Goal: Information Seeking & Learning: Learn about a topic

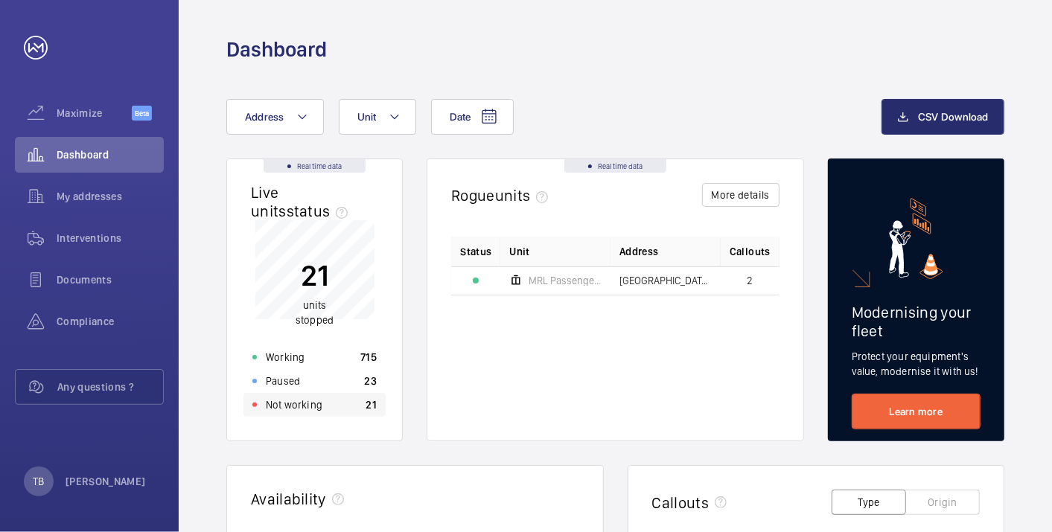
click at [329, 407] on div "Not working 21" at bounding box center [314, 405] width 142 height 24
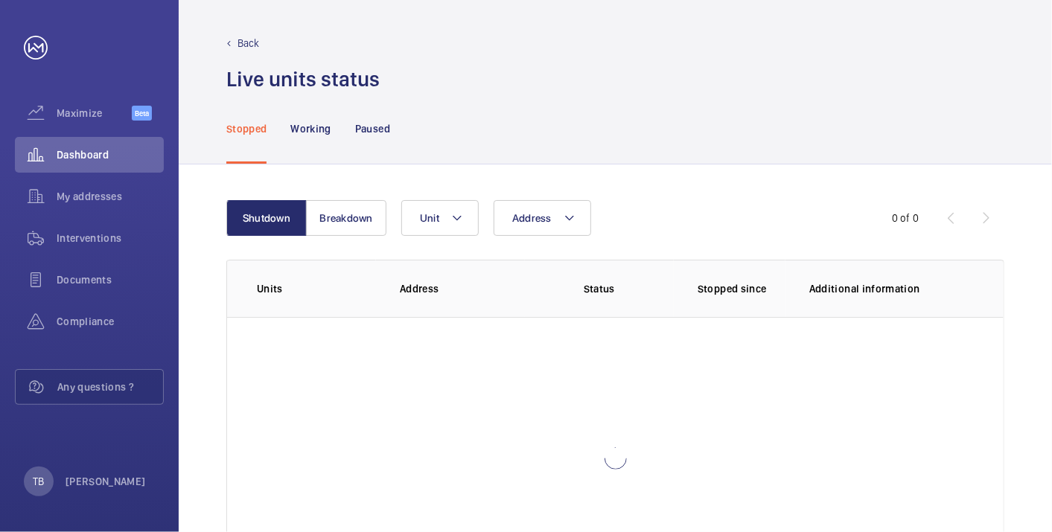
scroll to position [102, 0]
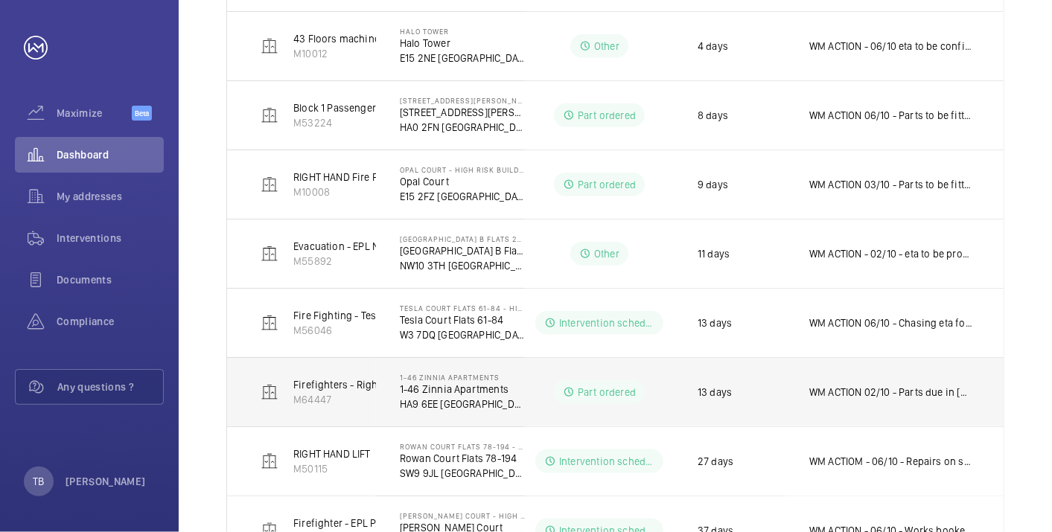
scroll to position [923, 0]
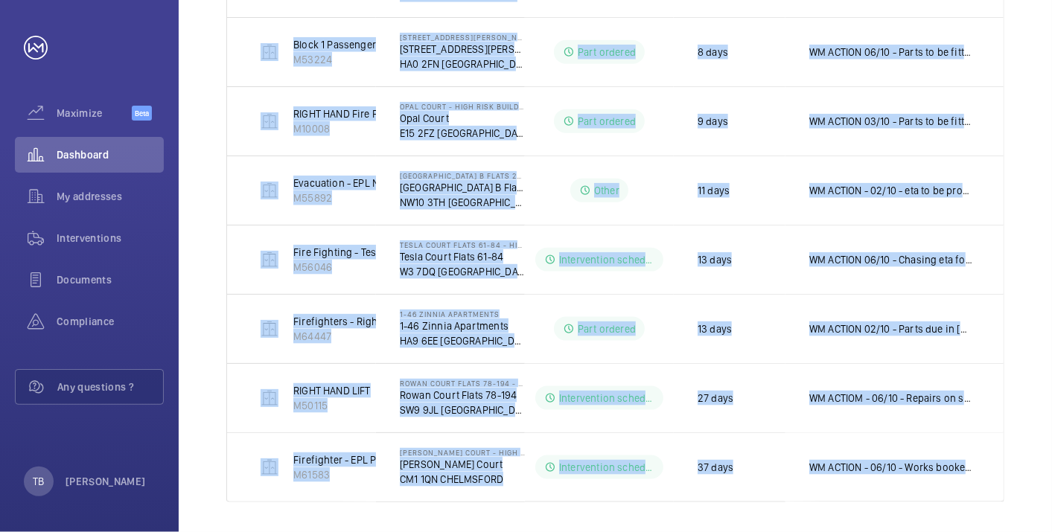
drag, startPoint x: 246, startPoint y: 194, endPoint x: 1033, endPoint y: 487, distance: 839.8
copy table "Units Address Status Stopped since Additional information Firemen - EPL Passeng…"
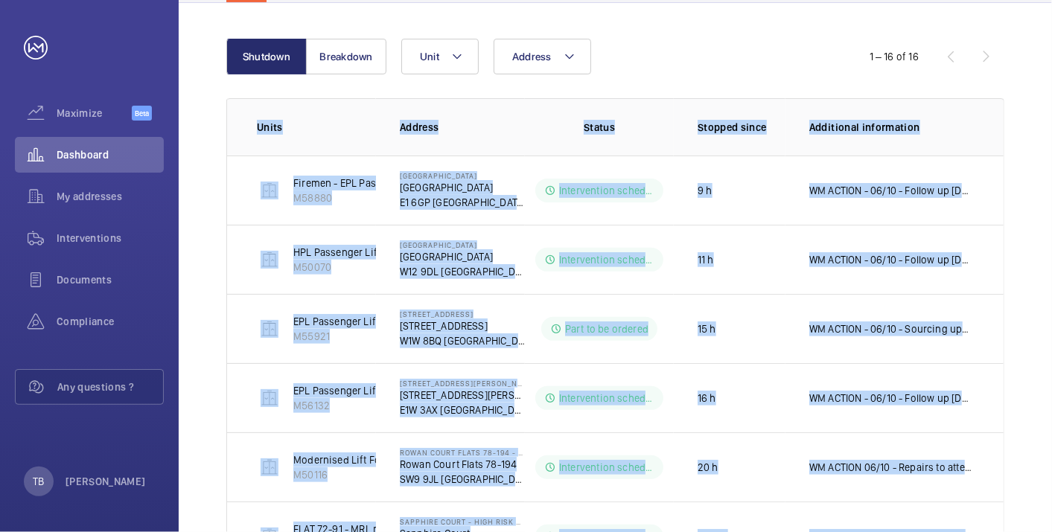
scroll to position [0, 0]
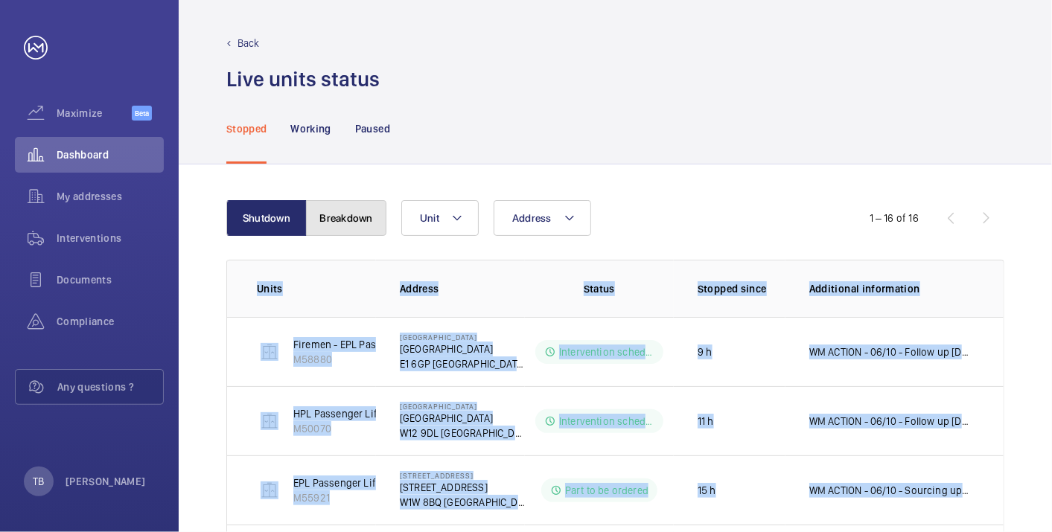
click at [319, 225] on button "Breakdown" at bounding box center [346, 218] width 80 height 36
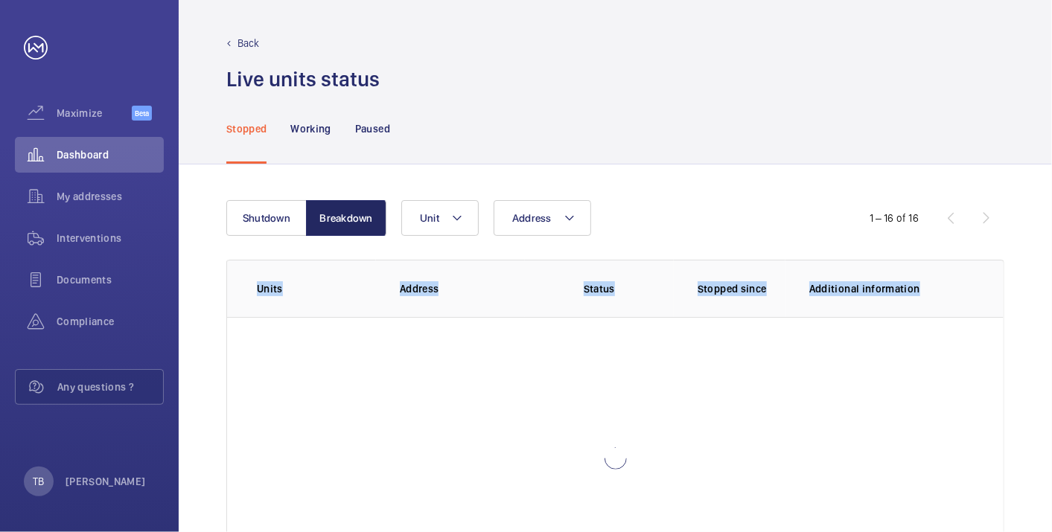
scroll to position [102, 0]
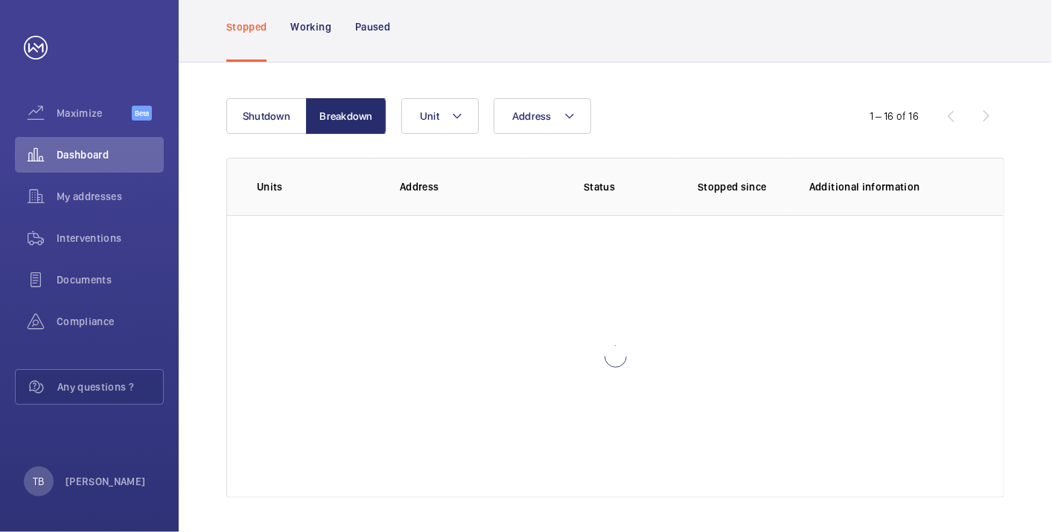
click at [705, 101] on div "Address Unit" at bounding box center [613, 116] width 424 height 36
click at [116, 154] on span "Dashboard" at bounding box center [110, 154] width 107 height 15
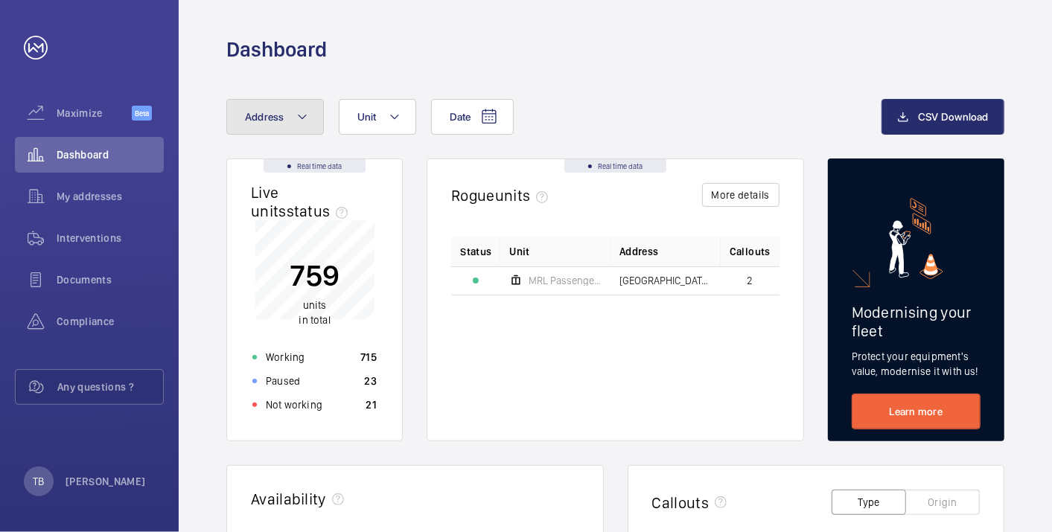
click at [288, 121] on button "Address" at bounding box center [275, 117] width 98 height 36
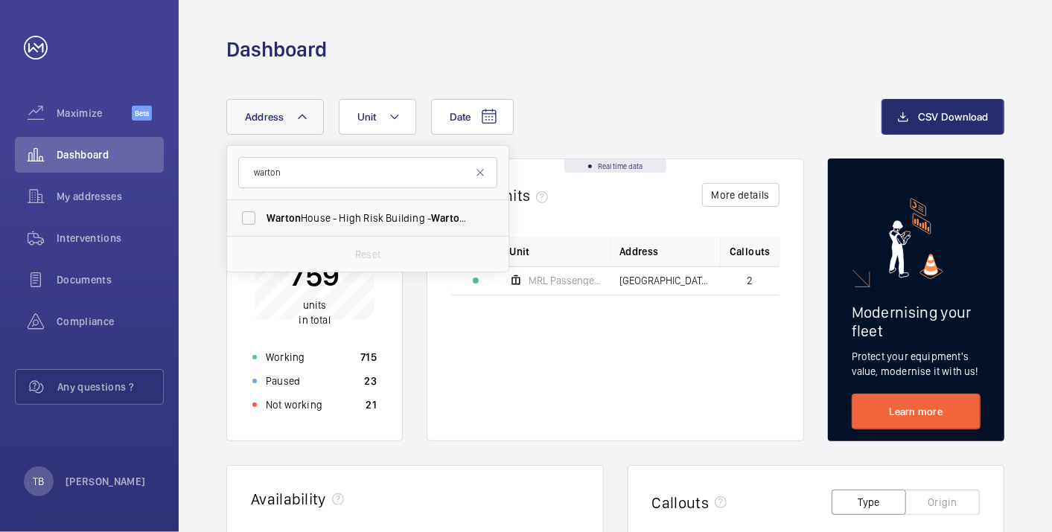
type input "warton"
click at [352, 223] on span "[GEOGRAPHIC_DATA] - [STREET_ADDRESS]" at bounding box center [369, 218] width 205 height 15
click at [264, 223] on input "[GEOGRAPHIC_DATA] - [STREET_ADDRESS]" at bounding box center [249, 218] width 30 height 30
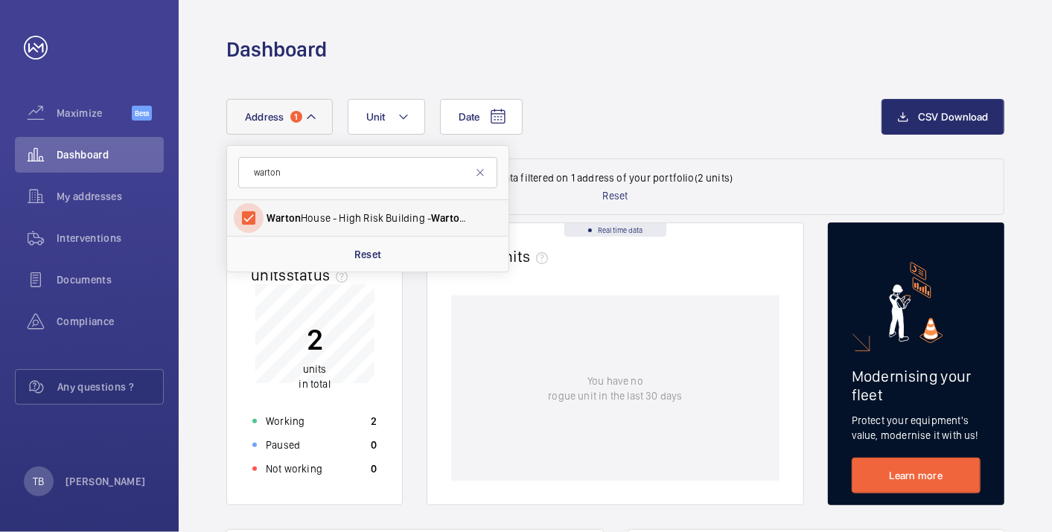
click at [251, 221] on input "[GEOGRAPHIC_DATA] - [STREET_ADDRESS]" at bounding box center [249, 218] width 30 height 30
checkbox input "false"
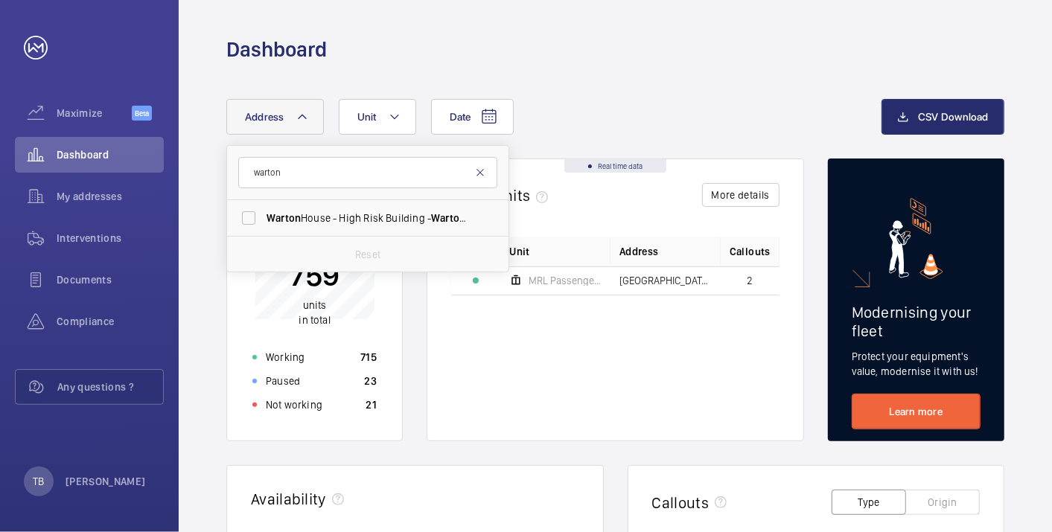
click at [485, 174] on mat-icon at bounding box center [480, 173] width 12 height 12
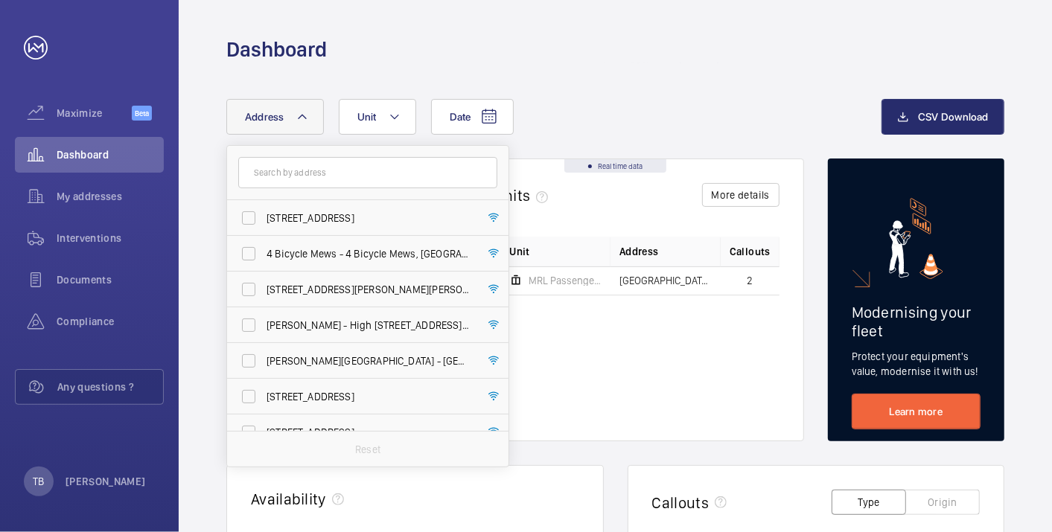
click at [468, 48] on div "Dashboard" at bounding box center [615, 50] width 778 height 28
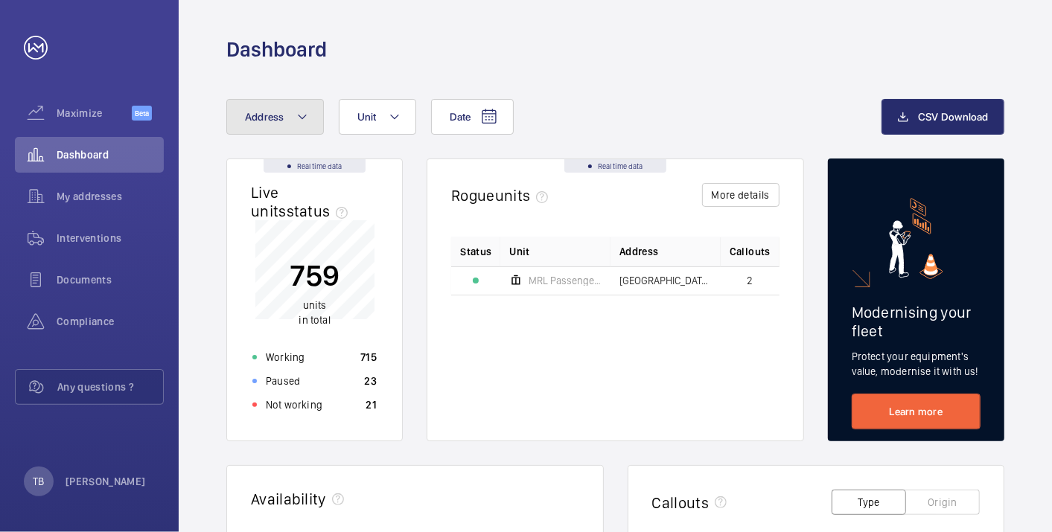
click at [267, 112] on span "Address" at bounding box center [264, 117] width 39 height 12
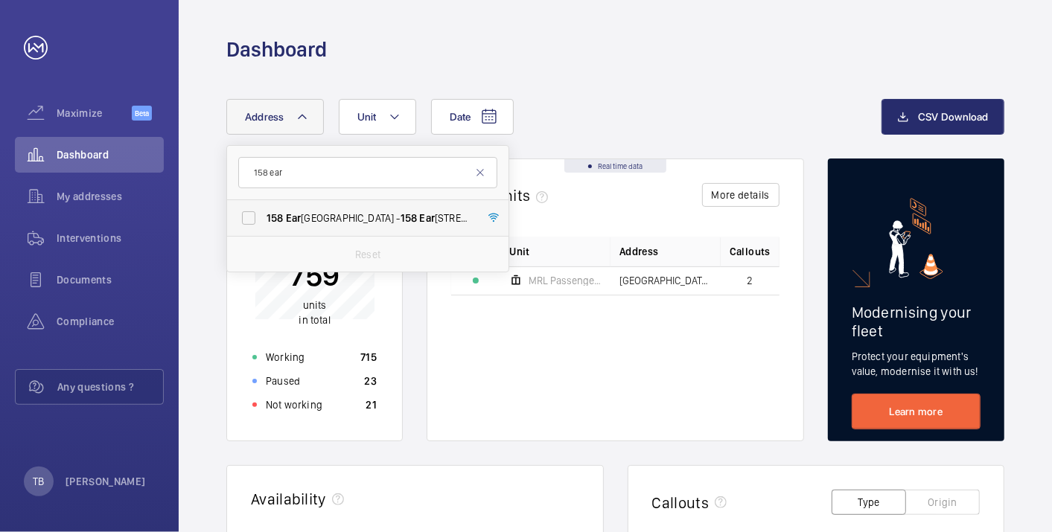
type input "158 ear"
click at [401, 212] on span "158" at bounding box center [409, 218] width 17 height 12
click at [264, 212] on input "[STREET_ADDRESS]" at bounding box center [249, 218] width 30 height 30
checkbox input "true"
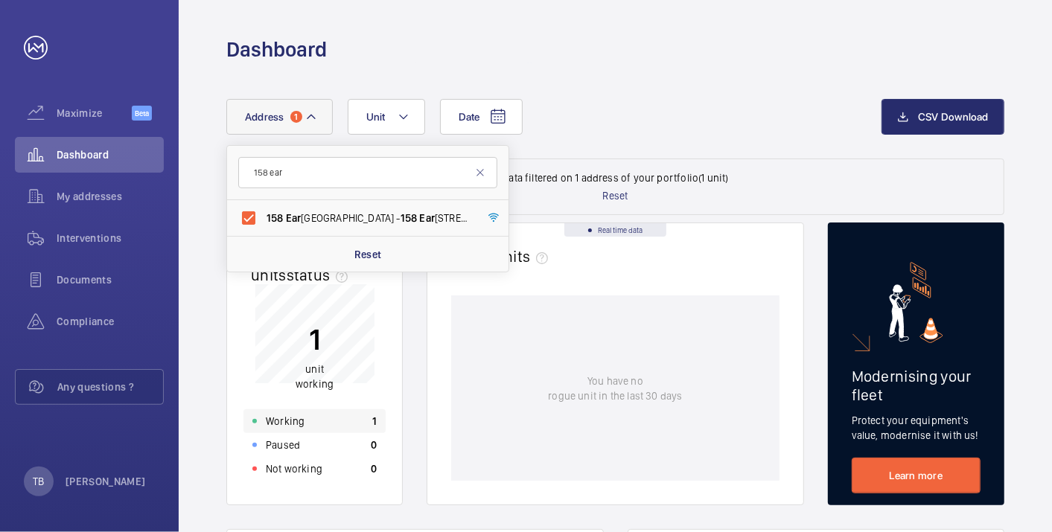
click at [323, 420] on div "Working 1" at bounding box center [314, 421] width 142 height 24
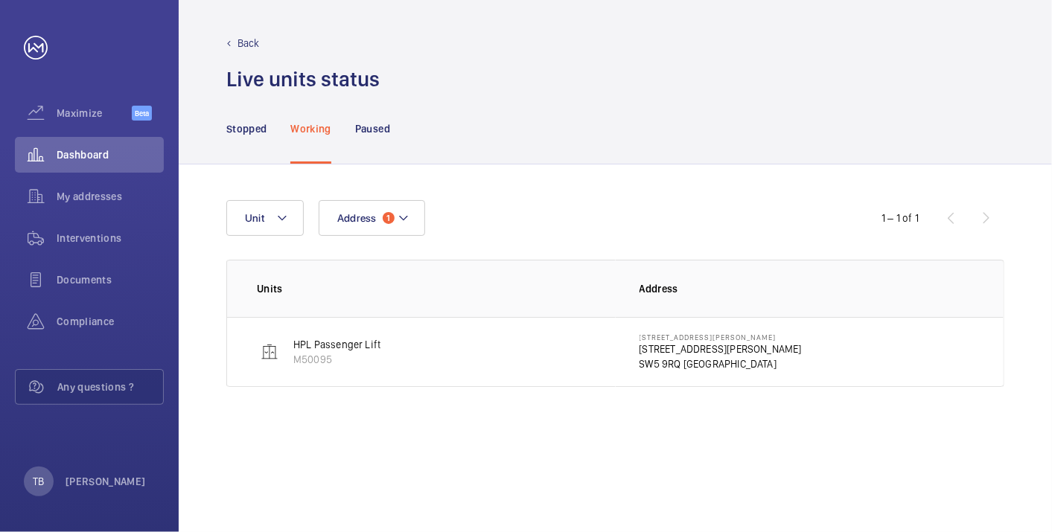
click at [695, 347] on p "[STREET_ADDRESS][PERSON_NAME]" at bounding box center [721, 349] width 162 height 15
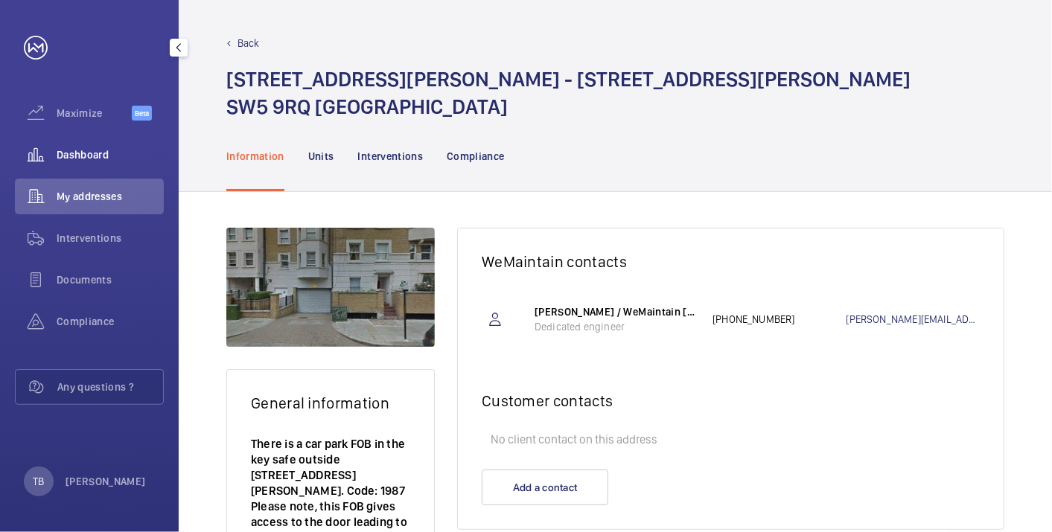
click at [84, 159] on span "Dashboard" at bounding box center [110, 154] width 107 height 15
